Goal: Check status: Check status

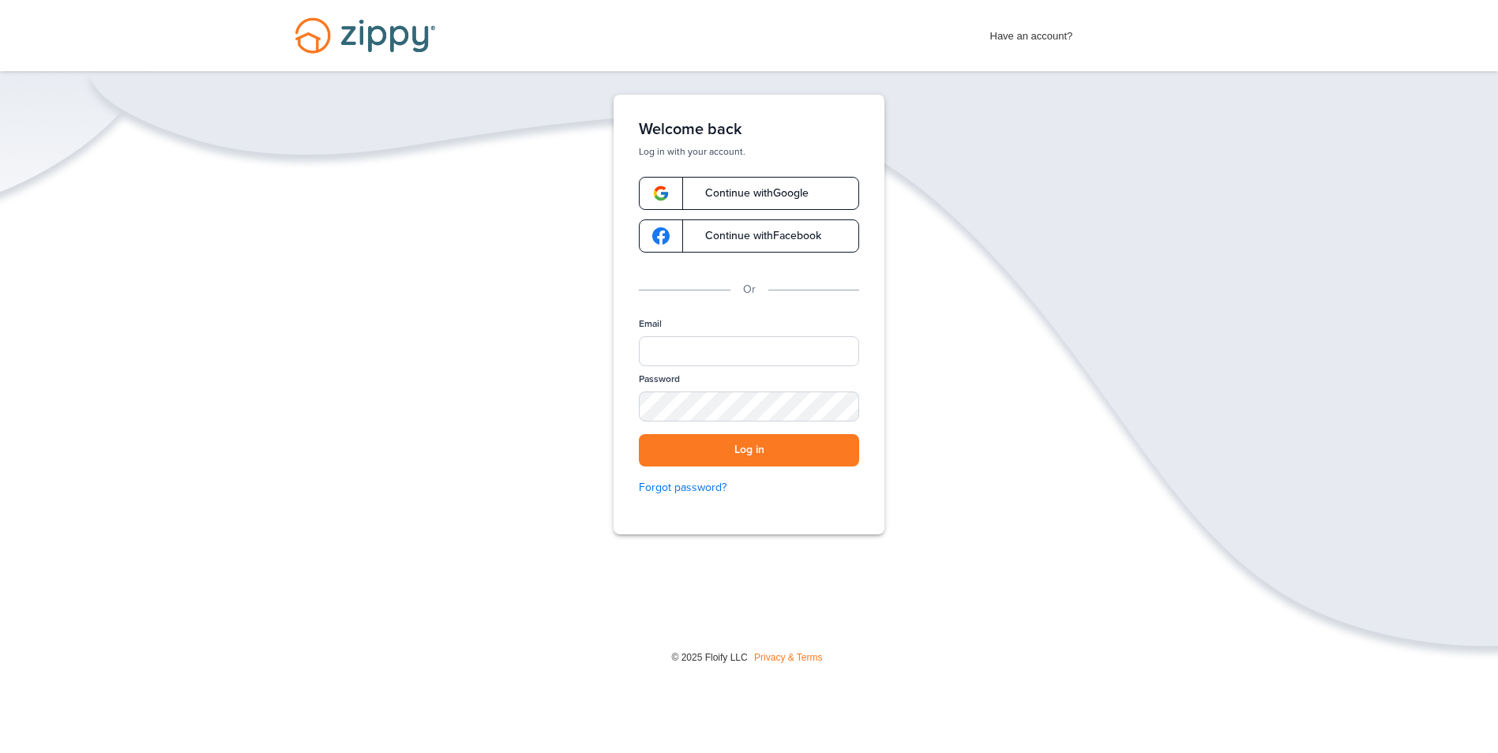
click at [702, 198] on span "Continue with Google" at bounding box center [748, 193] width 119 height 11
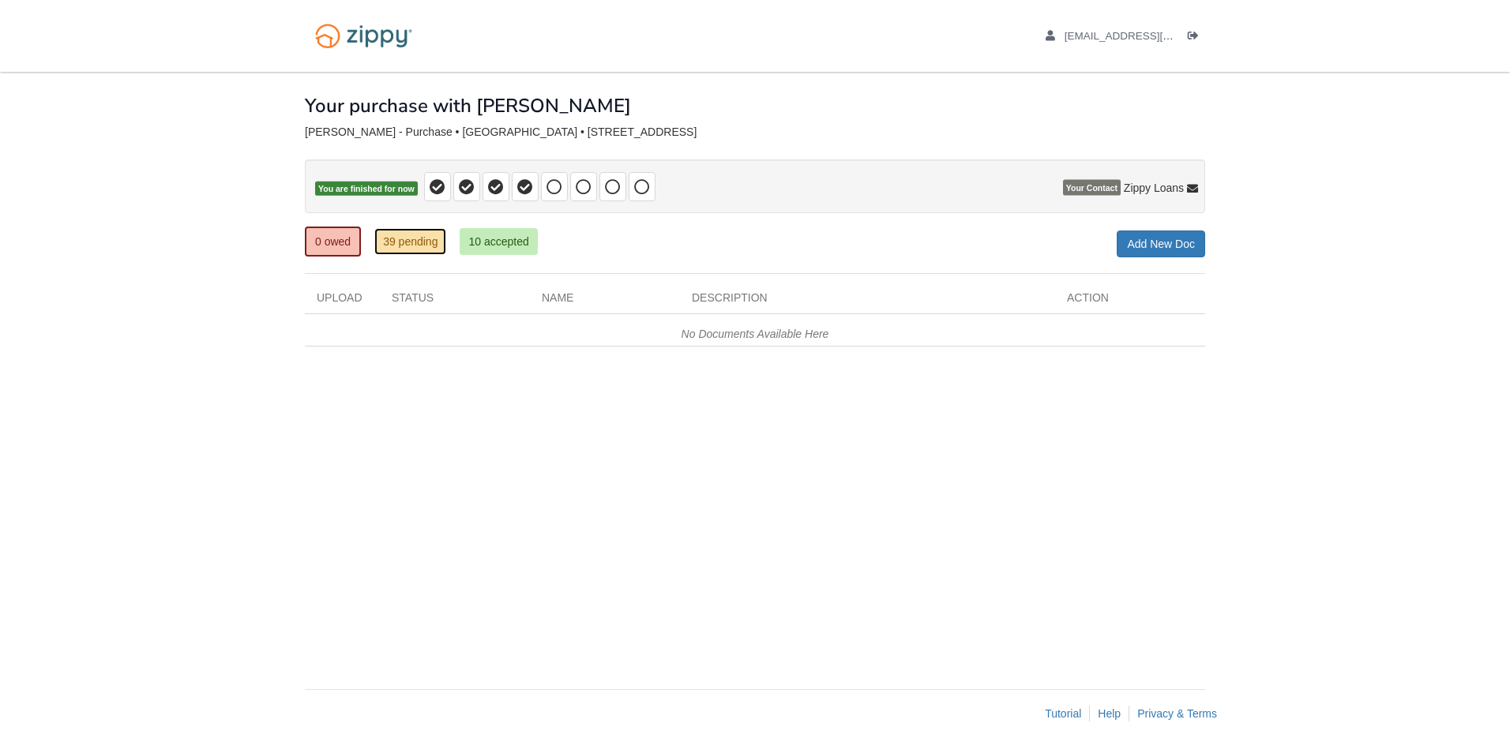
click at [405, 250] on link "39 pending" at bounding box center [410, 241] width 72 height 27
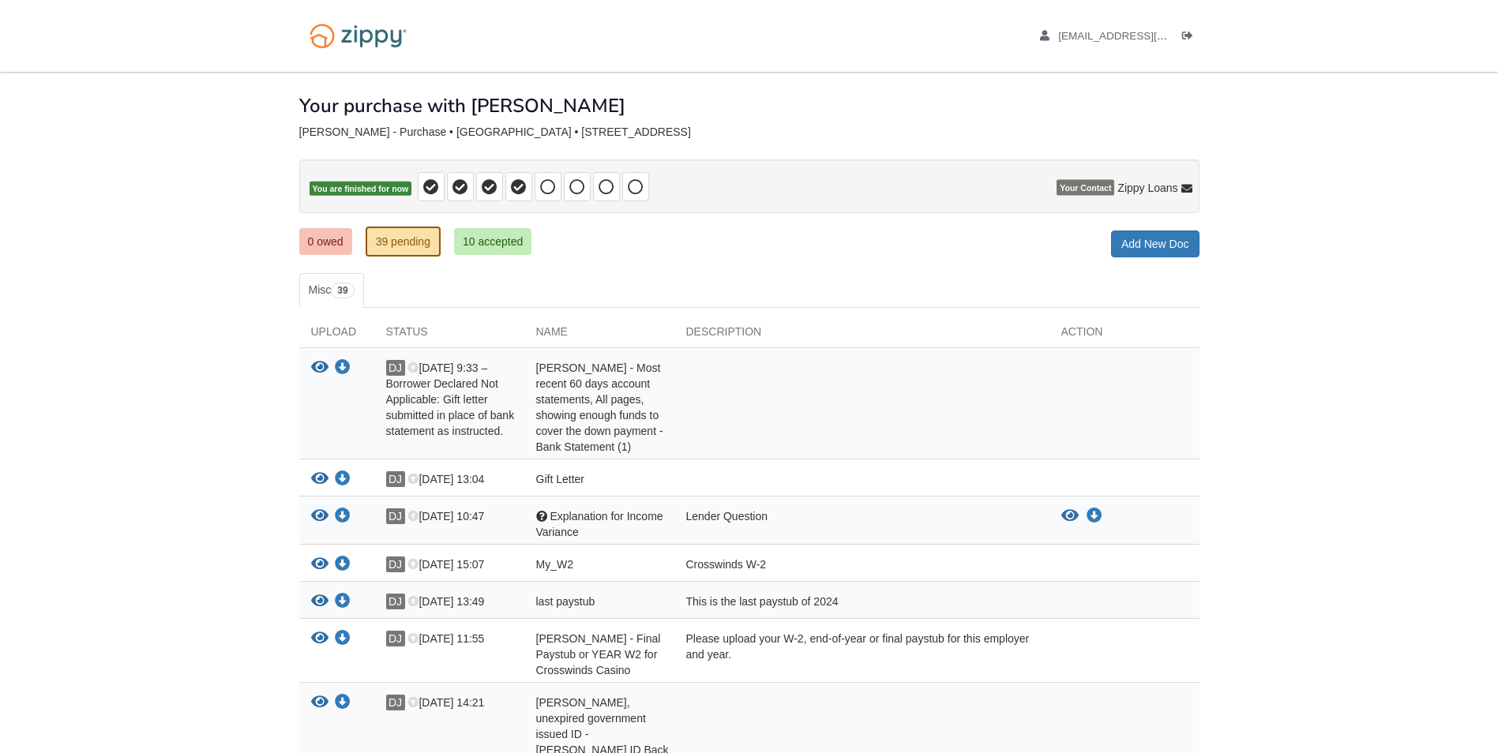
click at [462, 227] on ul "0 owed 39 pending 10 accepted" at bounding box center [421, 242] width 245 height 32
click at [385, 241] on link "39 pending" at bounding box center [403, 242] width 75 height 30
click at [337, 241] on link "0 owed" at bounding box center [325, 241] width 53 height 27
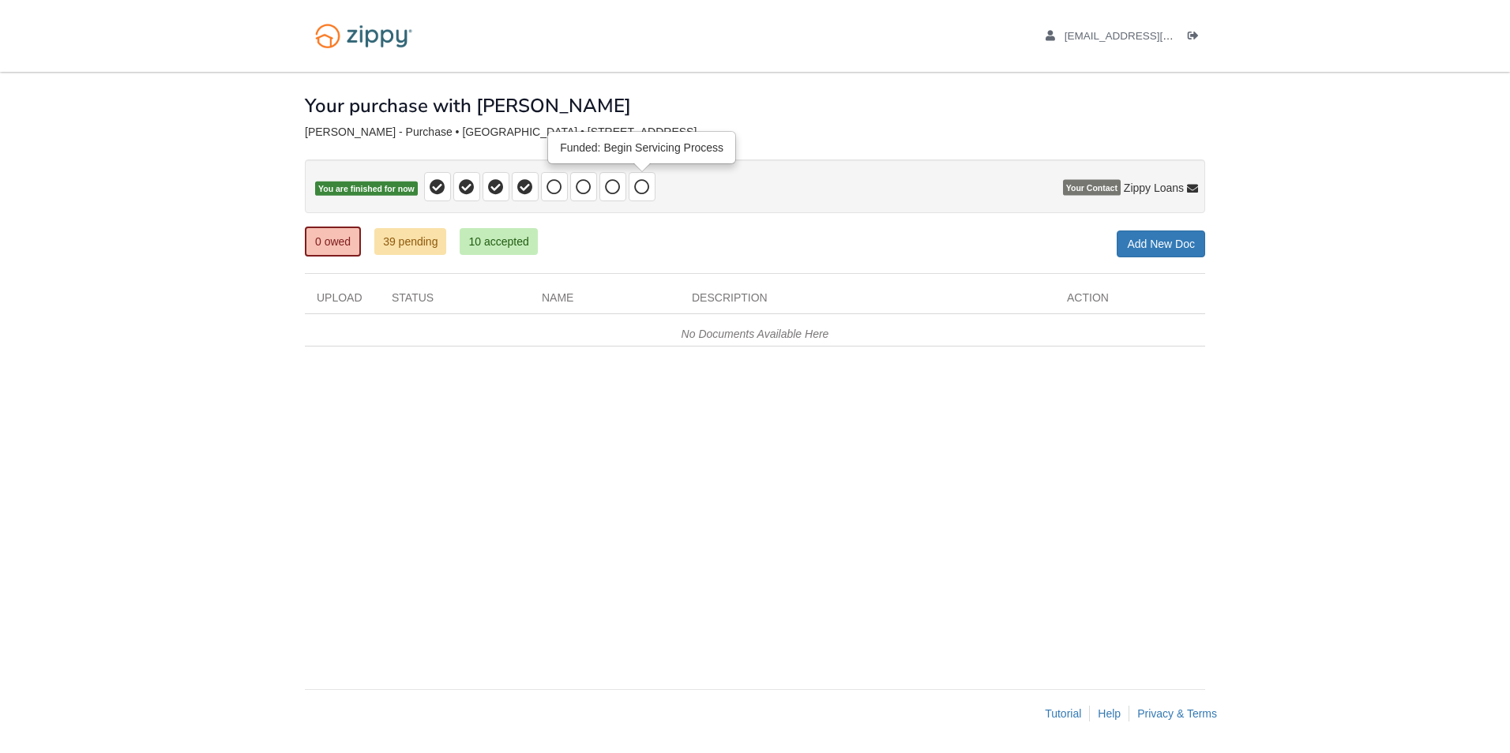
click at [632, 190] on span at bounding box center [642, 186] width 27 height 29
click at [553, 195] on span at bounding box center [554, 186] width 27 height 29
click at [403, 250] on link "39 pending" at bounding box center [410, 241] width 72 height 27
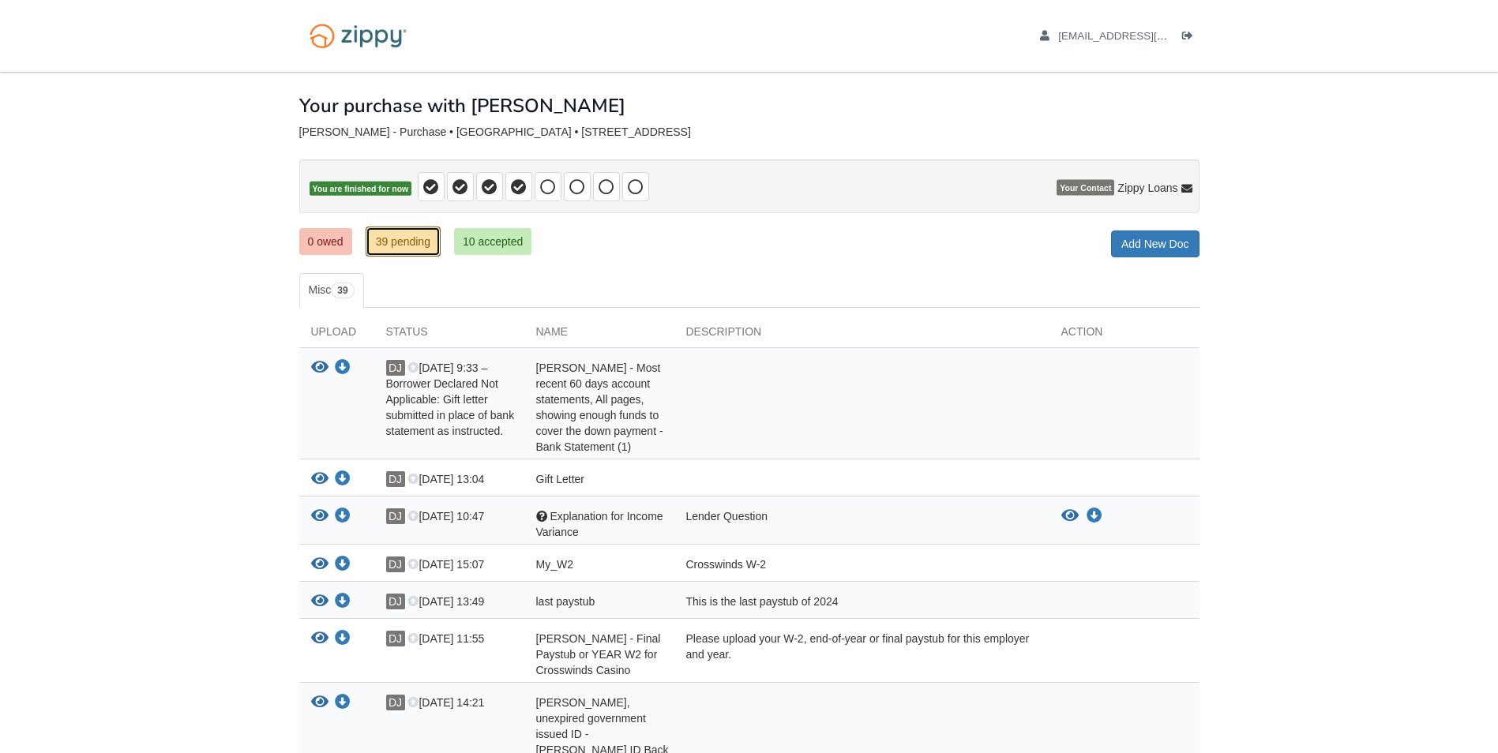
click at [396, 235] on link "39 pending" at bounding box center [403, 242] width 75 height 30
click at [505, 242] on link "10 accepted" at bounding box center [492, 241] width 77 height 27
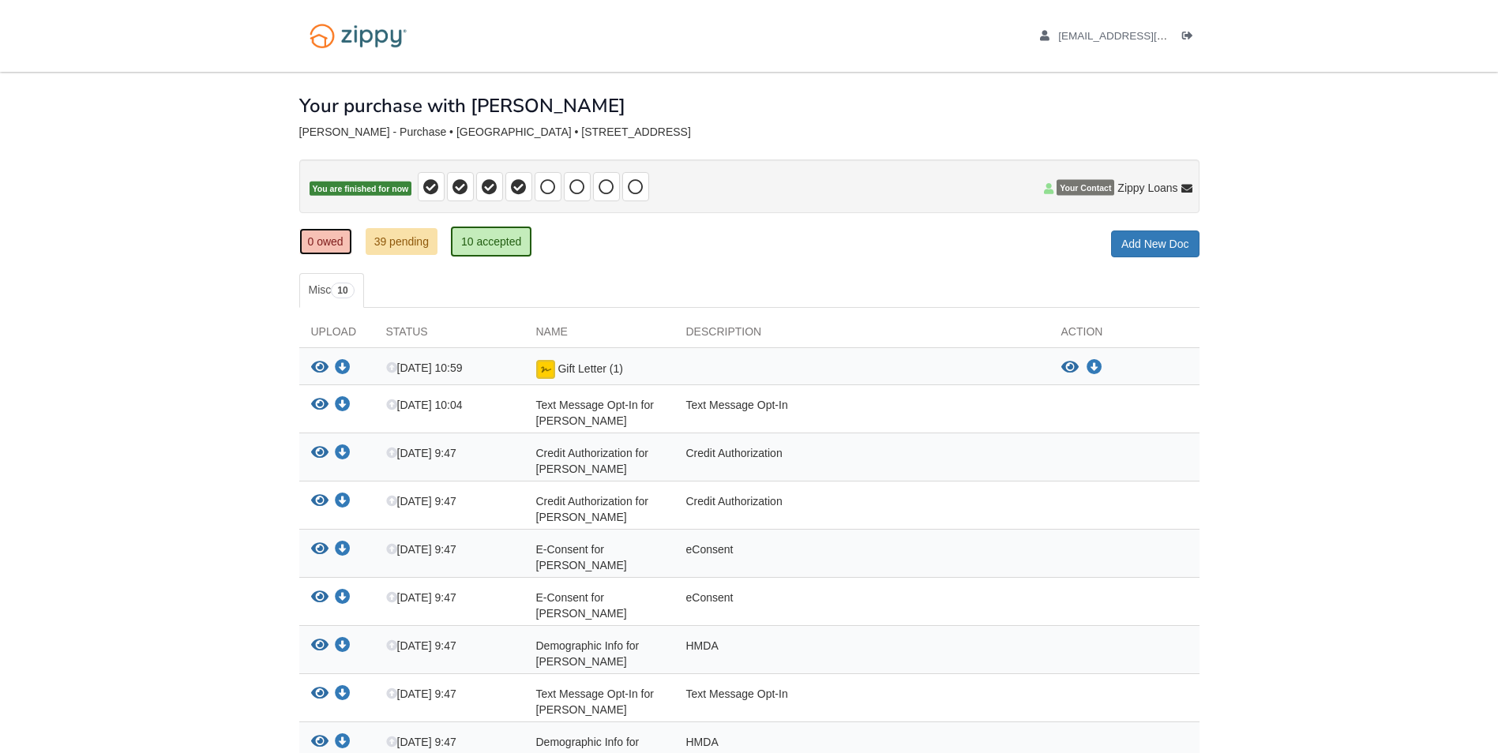
click at [314, 254] on link "0 owed" at bounding box center [325, 241] width 53 height 27
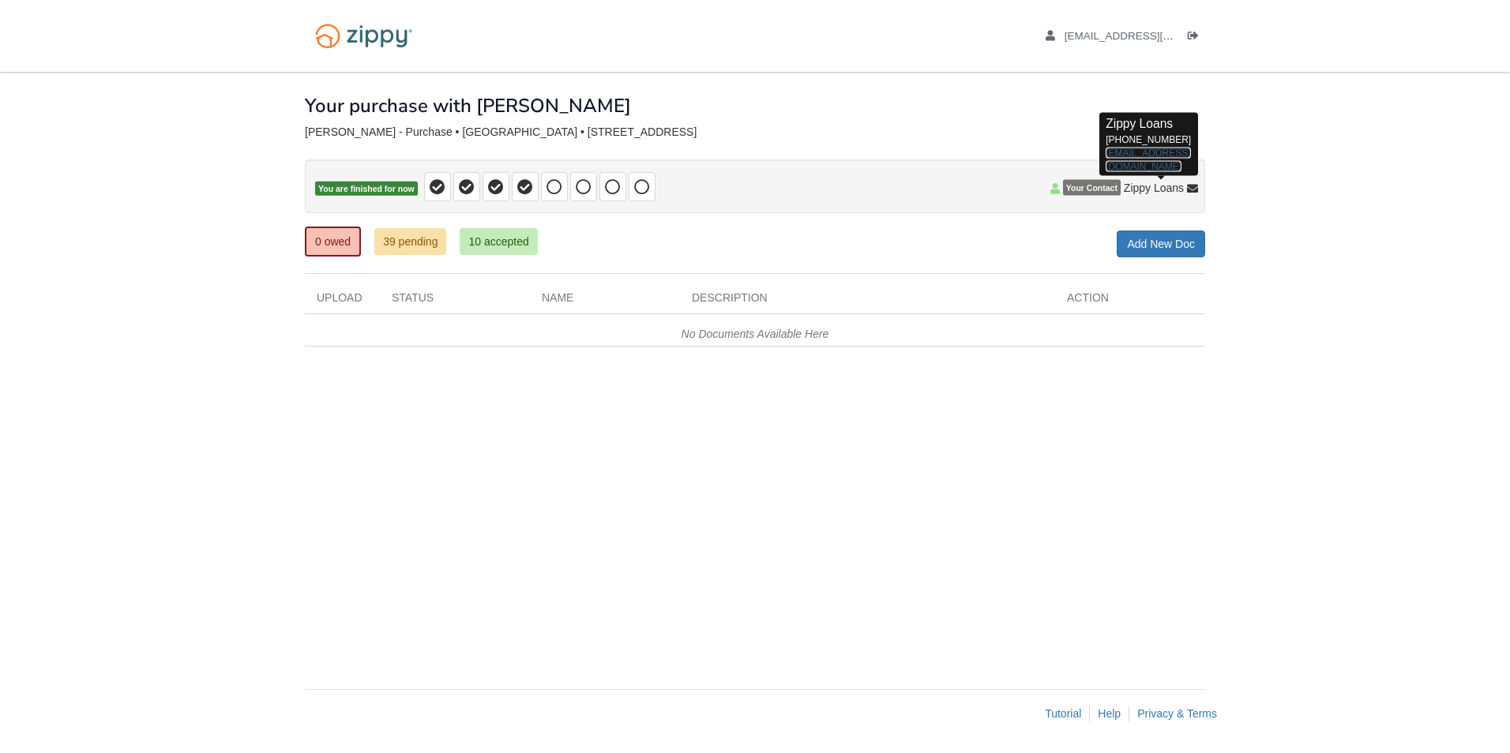
click at [1145, 156] on link "[EMAIL_ADDRESS][DOMAIN_NAME]" at bounding box center [1148, 159] width 84 height 24
click at [1179, 151] on link "[EMAIL_ADDRESS][DOMAIN_NAME]" at bounding box center [1148, 159] width 84 height 24
click at [1177, 187] on span "Zippy Loans" at bounding box center [1154, 188] width 60 height 16
